Goal: Use online tool/utility: Utilize a website feature to perform a specific function

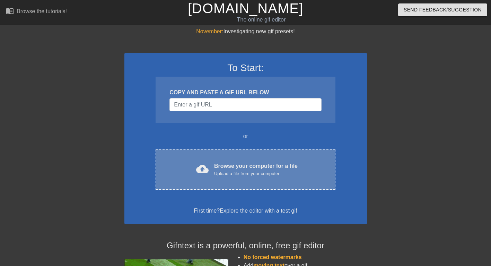
click at [232, 166] on div "Browse your computer for a file Upload a file from your computer" at bounding box center [255, 169] width 83 height 15
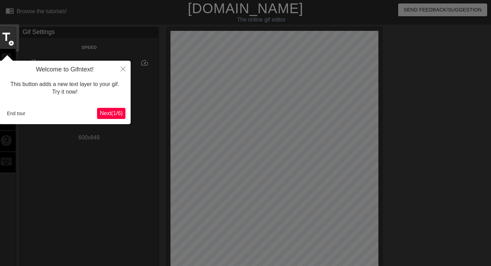
scroll to position [17, 0]
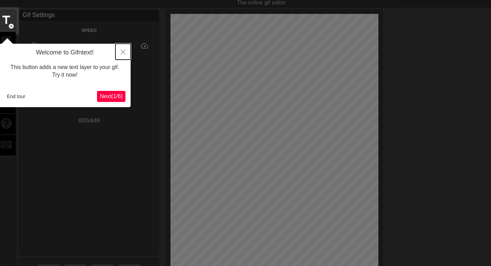
click at [123, 51] on icon "Close" at bounding box center [123, 52] width 5 height 5
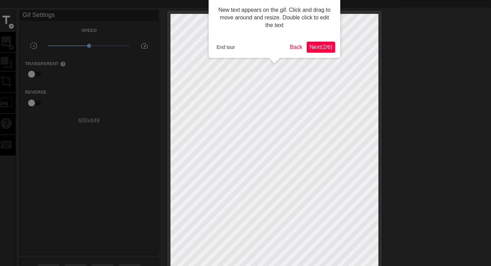
scroll to position [0, 0]
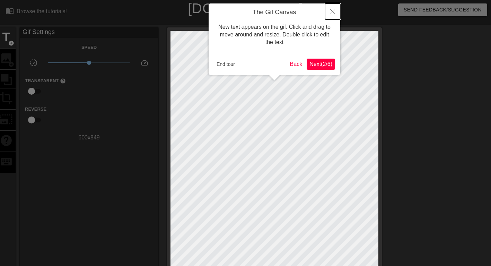
click at [333, 12] on icon "Close" at bounding box center [332, 11] width 5 height 5
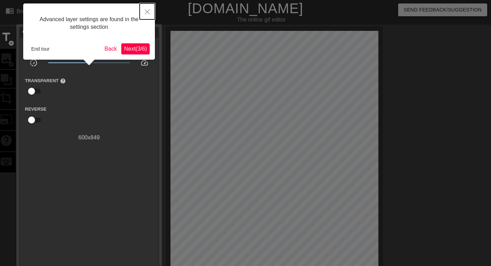
click at [147, 11] on icon "Close" at bounding box center [147, 11] width 5 height 5
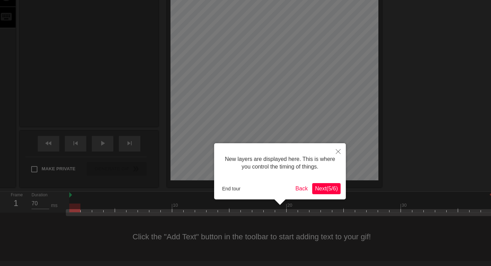
scroll to position [6, 0]
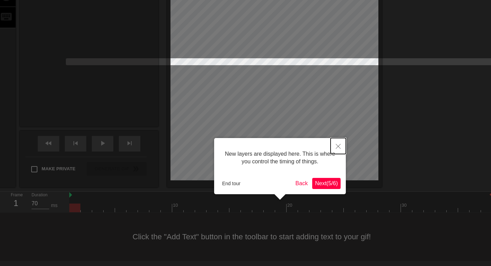
click at [340, 147] on icon "Close" at bounding box center [338, 146] width 5 height 5
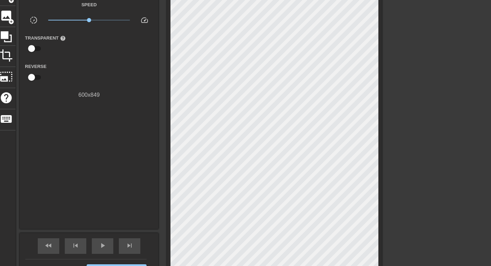
scroll to position [0, 0]
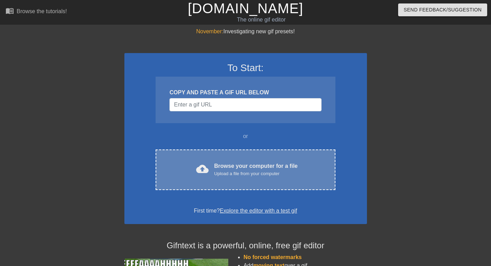
click at [265, 159] on div "cloud_upload Browse your computer for a file Upload a file from your computer C…" at bounding box center [245, 169] width 179 height 41
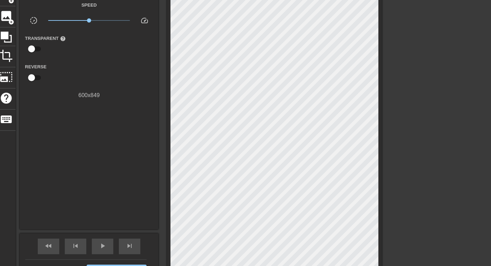
scroll to position [35, 0]
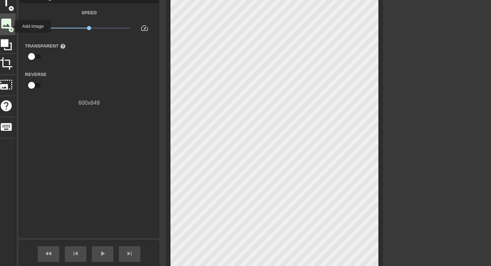
click at [10, 27] on span "add_circle" at bounding box center [11, 30] width 6 height 6
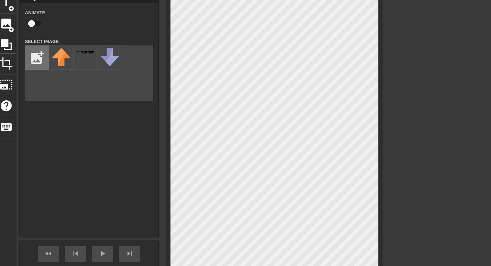
click at [33, 55] on input "file" at bounding box center [37, 58] width 24 height 24
type input "C:\fakepath\smb.jpg"
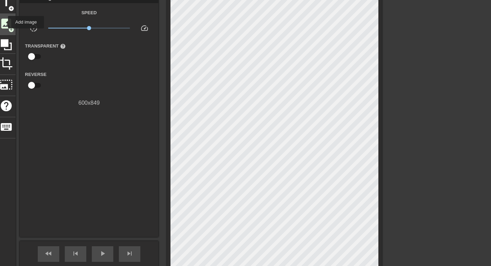
click at [3, 22] on span "image" at bounding box center [6, 23] width 13 height 13
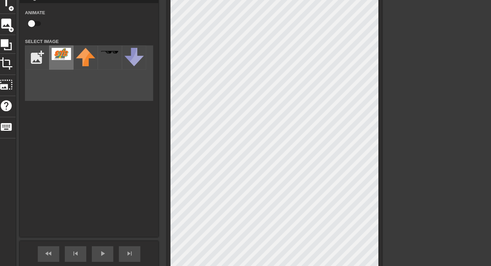
click at [69, 55] on img at bounding box center [61, 54] width 19 height 12
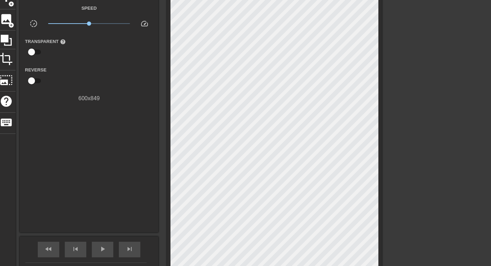
scroll to position [74, 0]
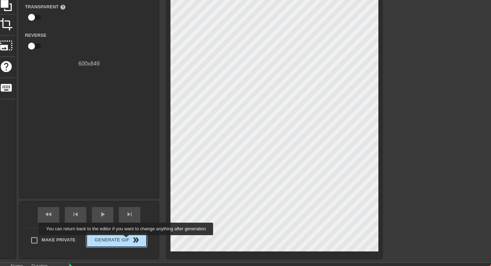
click at [127, 240] on span "Generate Gif double_arrow" at bounding box center [116, 240] width 54 height 8
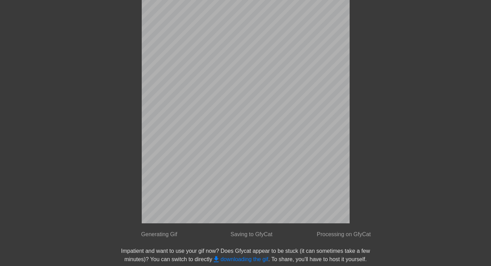
scroll to position [0, 0]
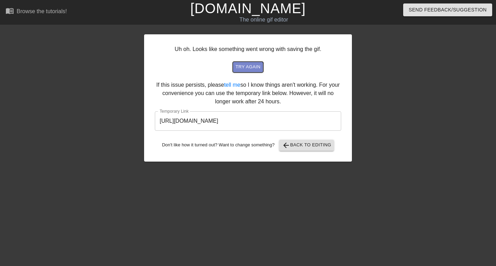
click at [248, 69] on span "try again" at bounding box center [248, 67] width 25 height 8
click at [311, 147] on span "arrow_back Back to Editing" at bounding box center [307, 145] width 50 height 8
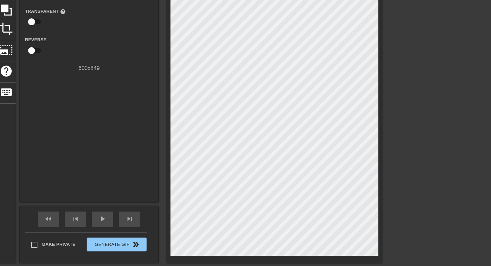
scroll to position [108, 0]
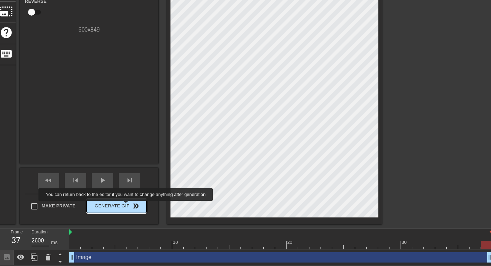
click at [126, 205] on span "Generate Gif double_arrow" at bounding box center [116, 206] width 54 height 8
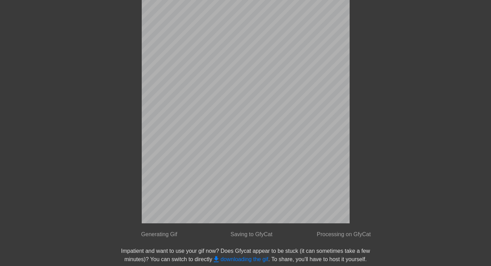
scroll to position [0, 0]
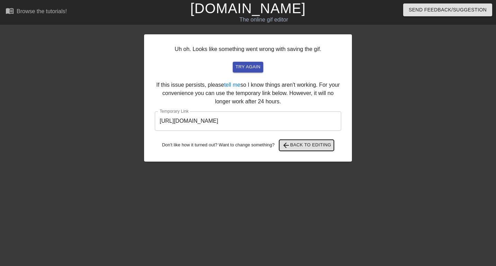
click at [320, 148] on span "arrow_back Back to Editing" at bounding box center [307, 145] width 50 height 8
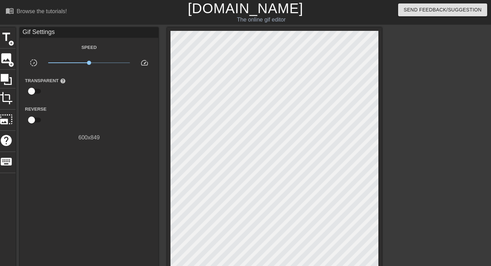
click at [31, 89] on input "checkbox" at bounding box center [31, 91] width 39 height 13
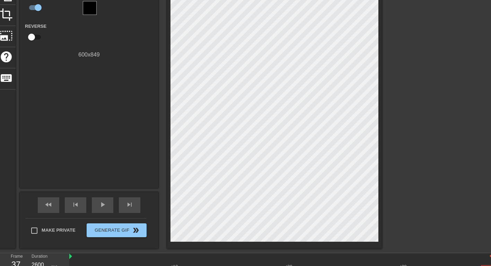
scroll to position [74, 0]
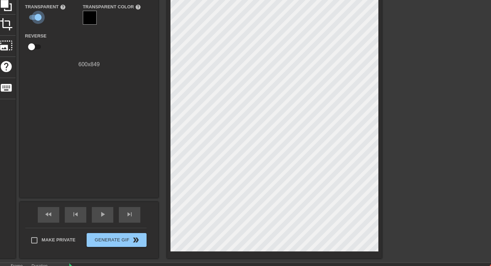
click at [39, 16] on input "checkbox" at bounding box center [37, 17] width 39 height 13
checkbox input "false"
click at [32, 44] on input "checkbox" at bounding box center [31, 45] width 39 height 13
checkbox input "true"
type input "70"
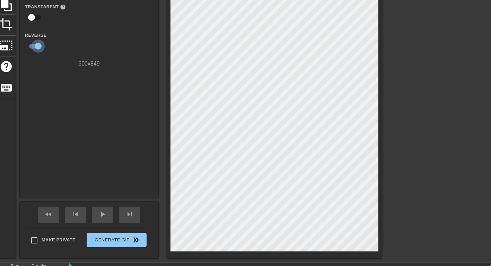
click at [38, 45] on input "checkbox" at bounding box center [37, 45] width 39 height 13
checkbox input "false"
type input "2600"
click at [38, 45] on input "checkbox" at bounding box center [31, 45] width 39 height 13
checkbox input "true"
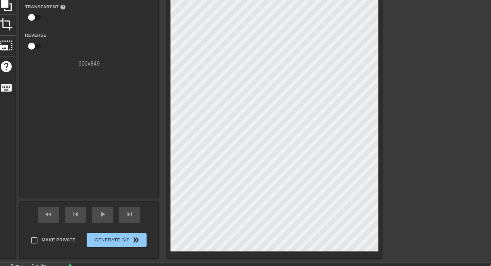
type input "70"
click at [38, 45] on input "checkbox" at bounding box center [37, 45] width 39 height 13
checkbox input "false"
type input "2600"
click at [33, 17] on input "checkbox" at bounding box center [31, 17] width 39 height 13
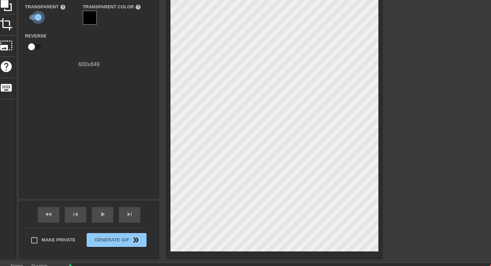
click at [33, 17] on input "checkbox" at bounding box center [37, 17] width 39 height 13
click at [32, 19] on input "checkbox" at bounding box center [31, 17] width 39 height 13
click at [32, 19] on input "checkbox" at bounding box center [37, 17] width 39 height 13
checkbox input "false"
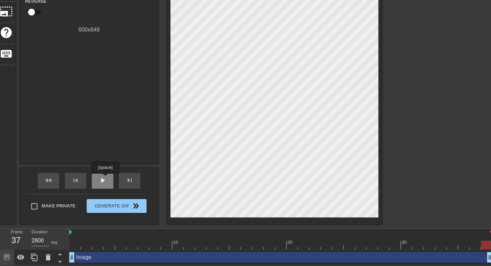
click at [105, 178] on span "play_arrow" at bounding box center [102, 180] width 8 height 8
click at [24, 257] on icon at bounding box center [21, 256] width 8 height 5
click at [24, 257] on icon at bounding box center [21, 257] width 8 height 7
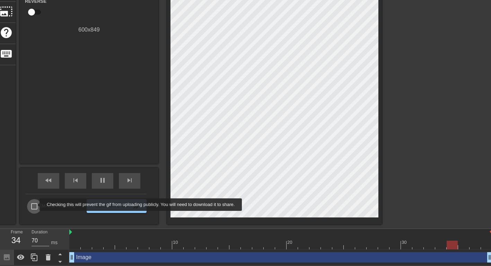
type input "60"
click at [35, 204] on input "Make Private" at bounding box center [34, 206] width 15 height 15
checkbox input "true"
type input "2600"
click at [36, 206] on input "Make Private" at bounding box center [34, 206] width 15 height 15
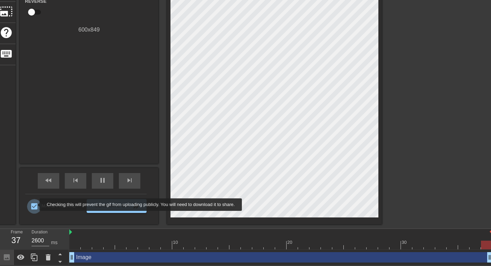
checkbox input "false"
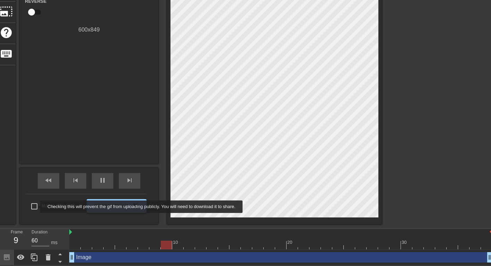
type input "70"
click at [36, 206] on input "Make Private" at bounding box center [34, 206] width 15 height 15
checkbox input "true"
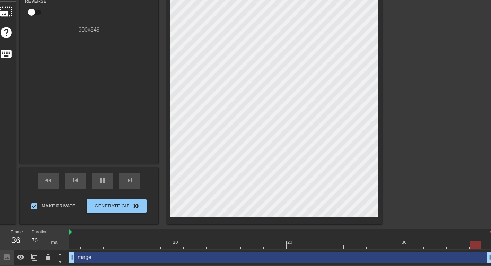
type input "2600"
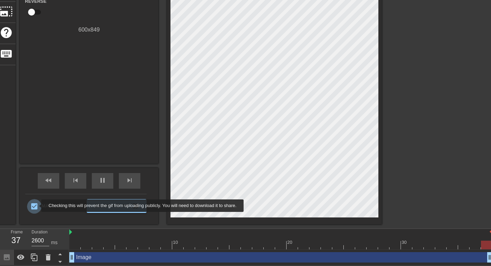
click at [37, 205] on input "Make Private" at bounding box center [34, 206] width 15 height 15
checkbox input "false"
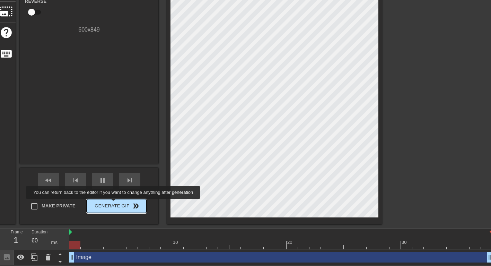
type input "70"
click at [114, 203] on span "Generate Gif double_arrow" at bounding box center [116, 206] width 54 height 8
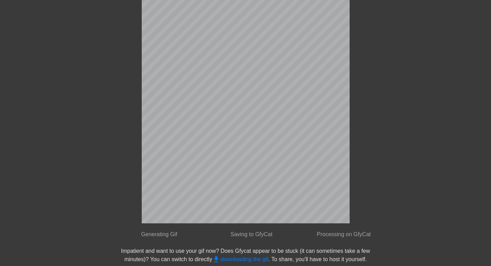
scroll to position [0, 0]
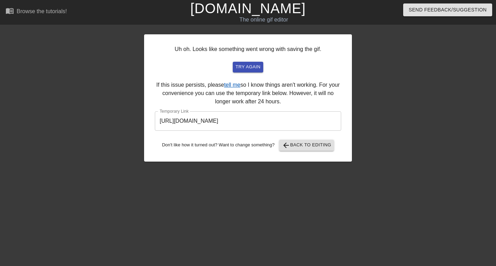
click at [234, 86] on link "tell me" at bounding box center [232, 85] width 16 height 6
click at [314, 143] on span "arrow_back Back to Editing" at bounding box center [307, 145] width 50 height 8
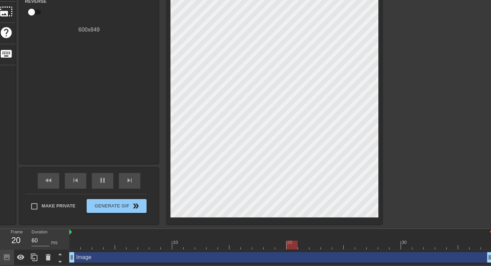
scroll to position [108, 0]
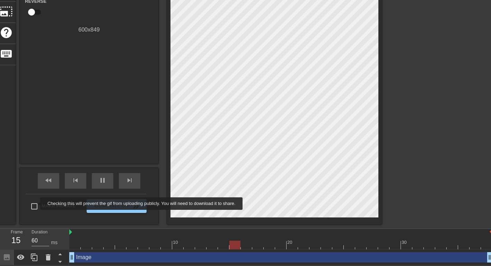
type input "70"
click at [36, 203] on input "Make Private" at bounding box center [34, 206] width 15 height 15
checkbox input "true"
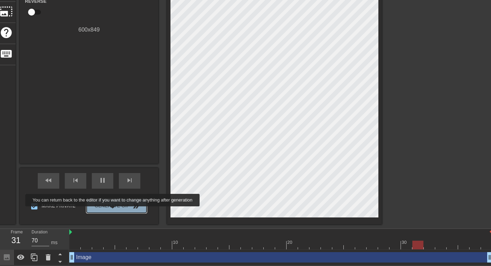
type input "60"
click at [113, 211] on button "Generate Gif double_arrow" at bounding box center [117, 206] width 60 height 14
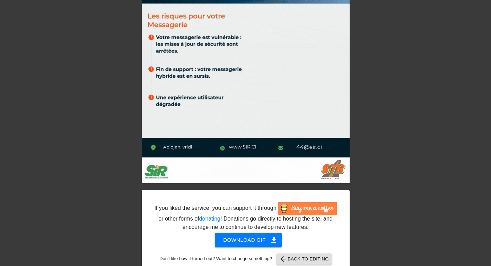
scroll to position [151, 0]
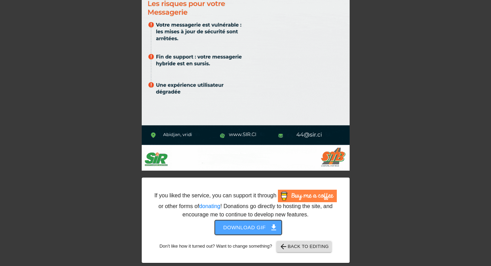
click at [261, 223] on span "Download gif get_app" at bounding box center [248, 227] width 50 height 9
